Goal: Task Accomplishment & Management: Complete application form

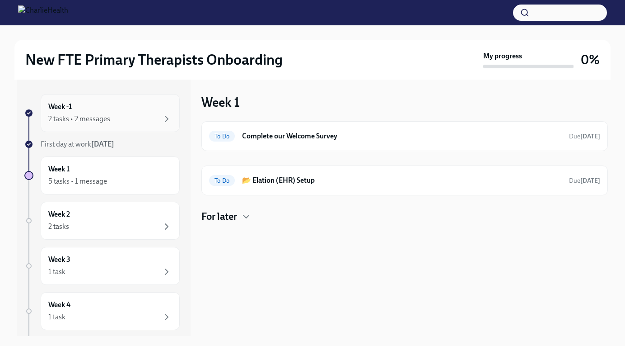
click at [84, 124] on div "2 tasks • 2 messages" at bounding box center [110, 118] width 124 height 11
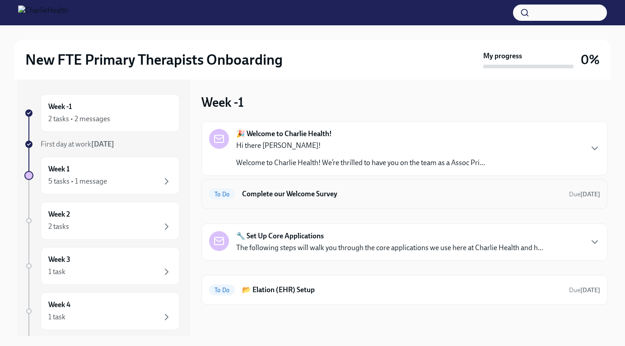
click at [298, 192] on h6 "Complete our Welcome Survey" at bounding box center [402, 194] width 320 height 10
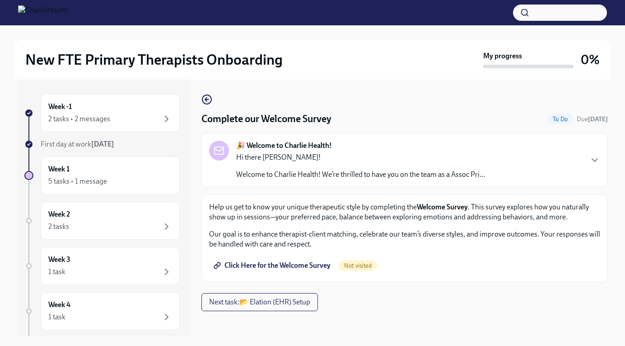
click at [310, 267] on span "Click Here for the Welcome Survey" at bounding box center [273, 265] width 115 height 9
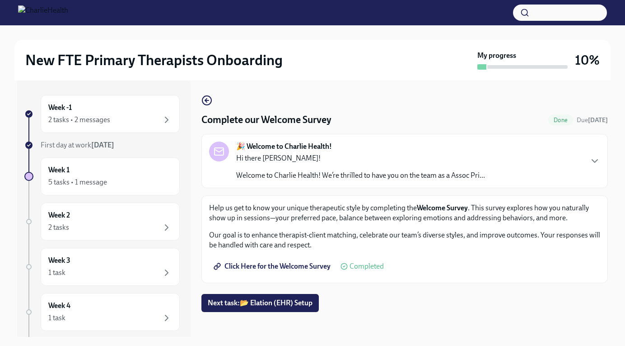
click at [263, 153] on div "🎉 Welcome to Charlie Health! Hi there [PERSON_NAME]! Welcome to Charlie Health!…" at bounding box center [360, 160] width 249 height 39
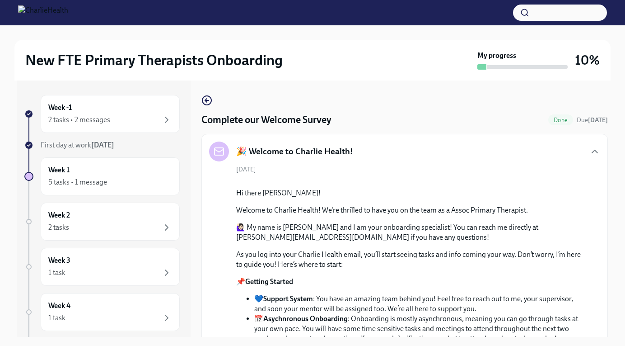
click at [263, 153] on h5 "🎉 Welcome to Charlie Health!" at bounding box center [294, 151] width 117 height 12
click at [100, 113] on div "Week -1 2 tasks • 2 messages" at bounding box center [110, 114] width 124 height 23
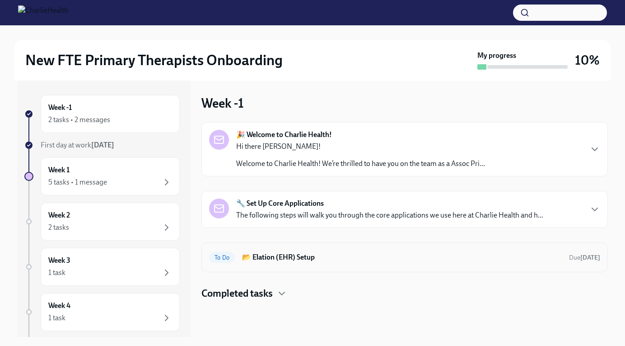
click at [274, 262] on div "To Do 📂 Elation (EHR) Setup Due [DATE]" at bounding box center [404, 257] width 391 height 14
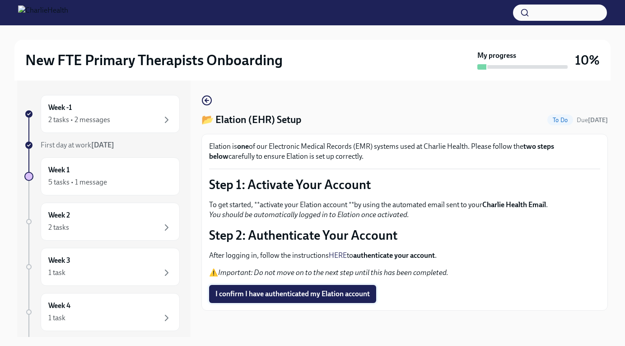
click at [275, 293] on span "I confirm I have authenticated my Elation account" at bounding box center [293, 293] width 155 height 9
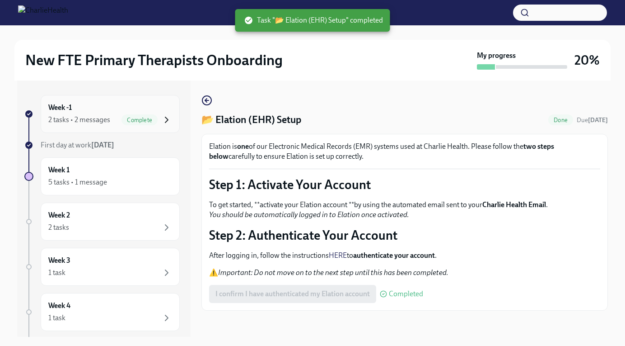
click at [161, 122] on icon "button" at bounding box center [166, 119] width 11 height 11
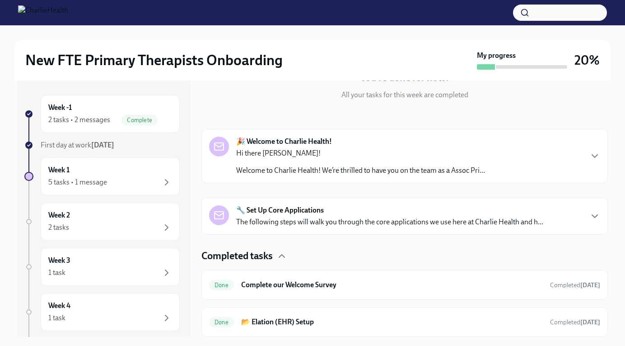
scroll to position [101, 0]
click at [125, 172] on div "Week 1 5 tasks • 1 message" at bounding box center [110, 176] width 124 height 23
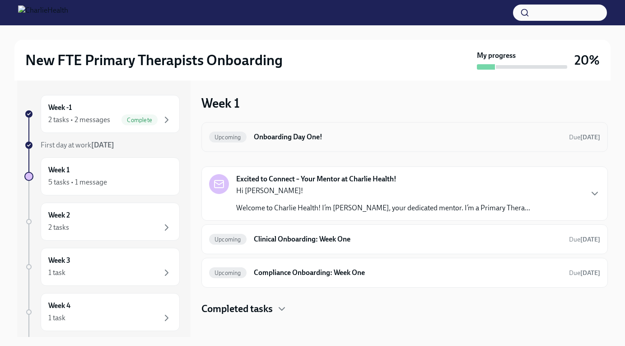
click at [281, 140] on h6 "Onboarding Day One!" at bounding box center [408, 137] width 308 height 10
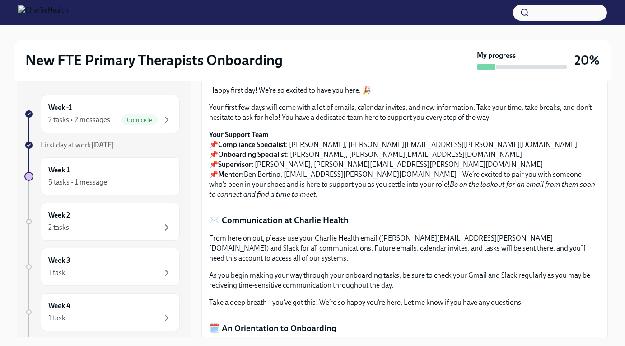
scroll to position [106, 0]
